Goal: Transaction & Acquisition: Purchase product/service

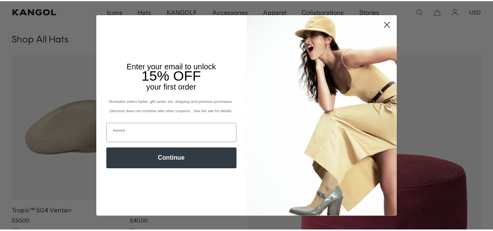
scroll to position [0, 160]
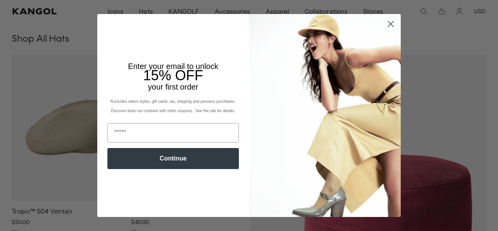
click at [389, 25] on circle "Close dialog" at bounding box center [391, 24] width 13 height 13
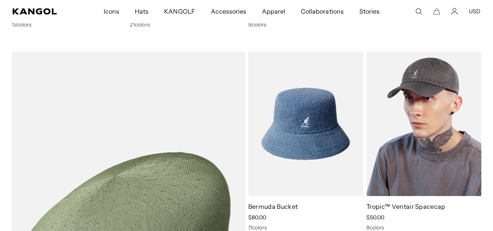
click at [426, 149] on img at bounding box center [423, 123] width 115 height 144
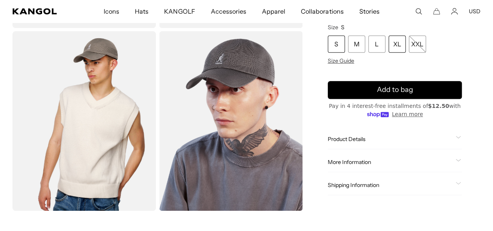
click at [405, 37] on div "XL" at bounding box center [396, 43] width 17 height 17
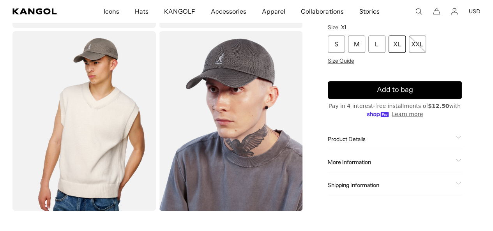
click at [433, 143] on div "Product Details" at bounding box center [394, 139] width 134 height 7
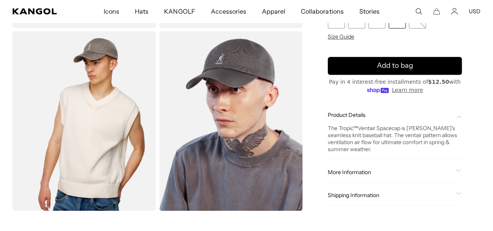
scroll to position [0, 160]
click at [441, 74] on div "Home / All Products / Tropic™ Ventair Spacecap Tropic™ Ventair Spacecap Regular…" at bounding box center [394, 35] width 171 height 372
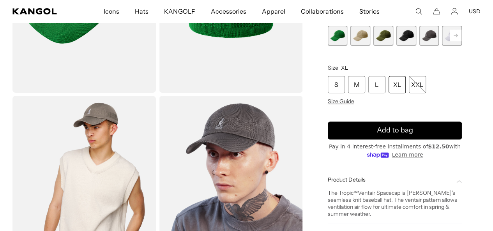
scroll to position [124, 0]
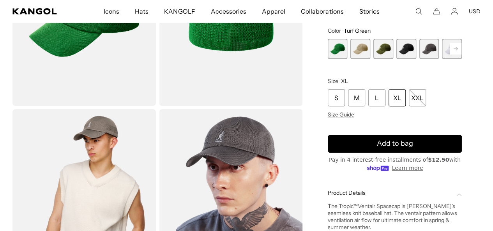
click at [402, 59] on span "4 of 8" at bounding box center [406, 49] width 20 height 20
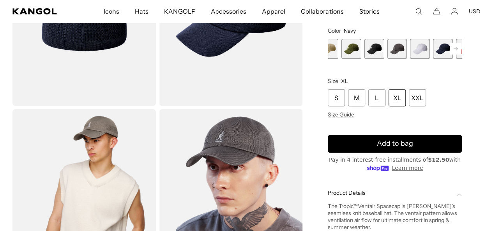
scroll to position [0, 160]
click at [473, 54] on div "Home / All Products / Tropic™ Ventair Spacecap Tropic™ Ventair Spacecap Regular…" at bounding box center [394, 113] width 171 height 372
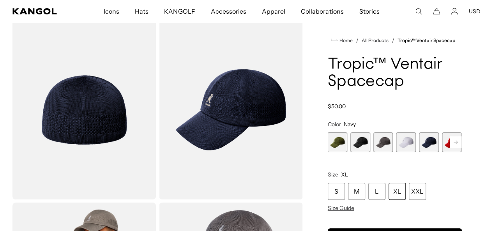
scroll to position [0, 0]
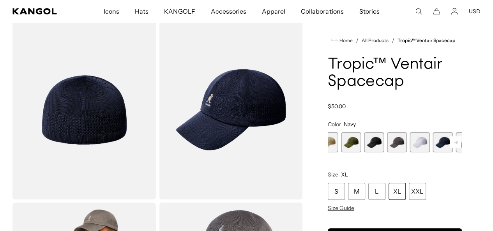
click at [353, 152] on span "3 of 8" at bounding box center [351, 142] width 20 height 20
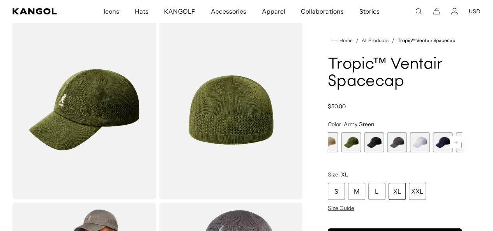
scroll to position [0, 160]
click at [453, 144] on icon at bounding box center [455, 142] width 4 height 3
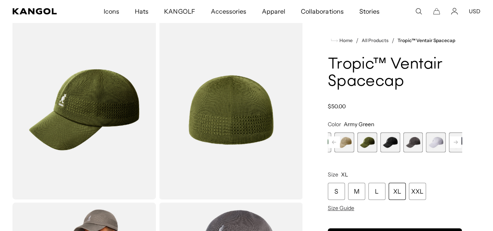
click at [453, 144] on icon at bounding box center [455, 142] width 4 height 3
click at [434, 152] on div "Previous Next Turf Green Variant sold out or unavailable Beige Variant sold out…" at bounding box center [394, 142] width 134 height 20
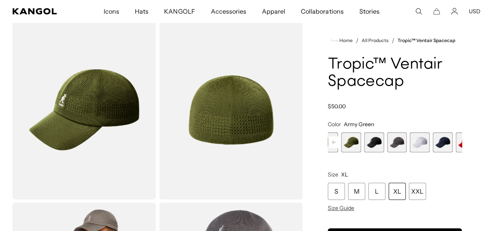
click at [455, 152] on span "8 of 8" at bounding box center [465, 142] width 20 height 20
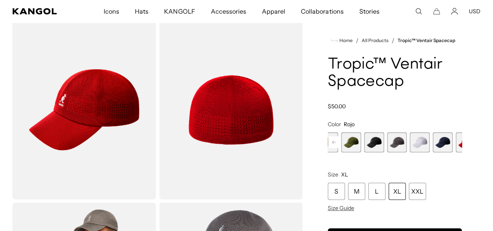
click at [432, 152] on span "7 of 8" at bounding box center [442, 142] width 20 height 20
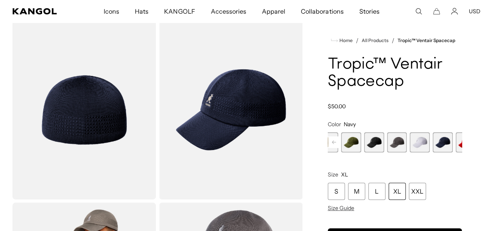
scroll to position [0, 160]
click at [410, 152] on span "6 of 8" at bounding box center [420, 142] width 20 height 20
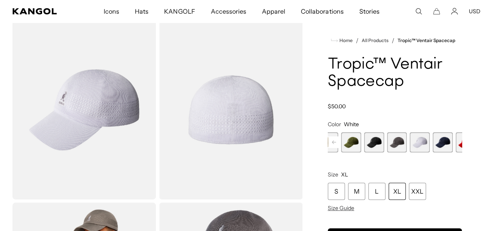
click at [387, 152] on span "5 of 8" at bounding box center [397, 142] width 20 height 20
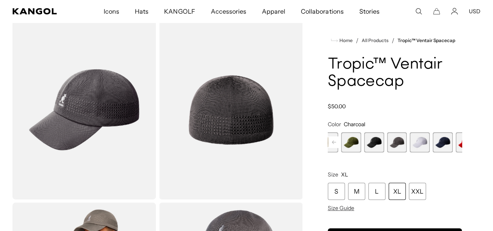
click at [368, 152] on span "4 of 8" at bounding box center [374, 142] width 20 height 20
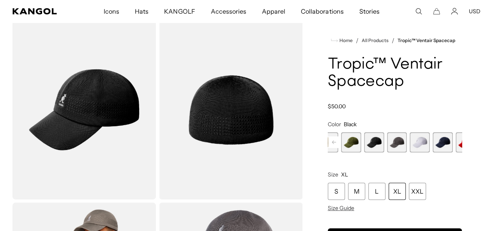
scroll to position [0, 160]
click at [340, 148] on rect at bounding box center [334, 142] width 12 height 12
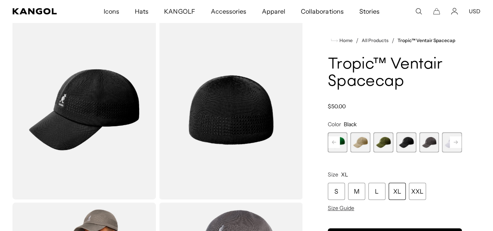
click at [351, 152] on div "Previous Next Turf Green Variant sold out or unavailable Beige Variant sold out…" at bounding box center [394, 142] width 134 height 20
click at [347, 152] on span "1 of 8" at bounding box center [337, 142] width 20 height 20
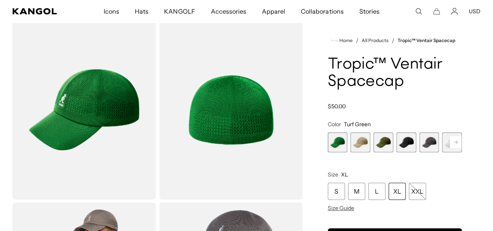
click at [347, 152] on span "1 of 8" at bounding box center [337, 142] width 20 height 20
